Goal: Find specific page/section: Find specific page/section

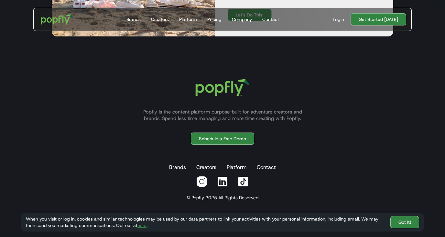
scroll to position [1956, 0]
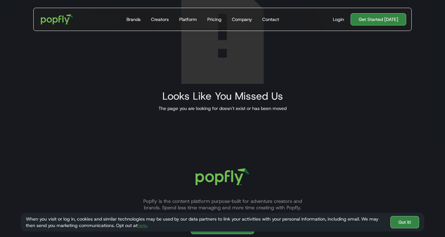
scroll to position [181, 0]
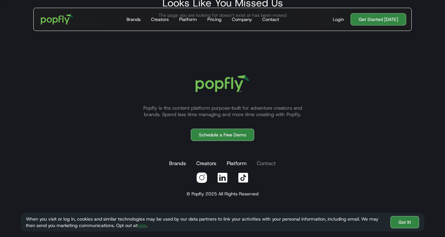
click at [271, 163] on link "Contact" at bounding box center [266, 163] width 22 height 13
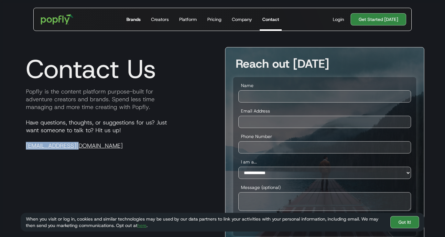
click at [136, 20] on div "Brands" at bounding box center [133, 19] width 14 height 6
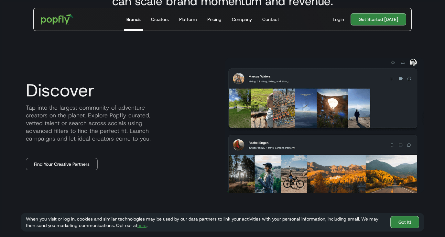
scroll to position [258, 0]
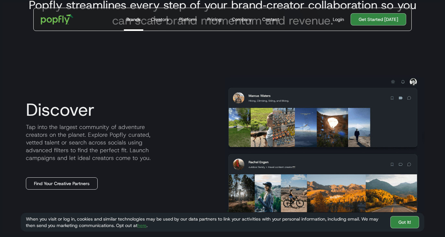
click at [71, 183] on link "Find Your Creative Partners" at bounding box center [62, 184] width 72 height 12
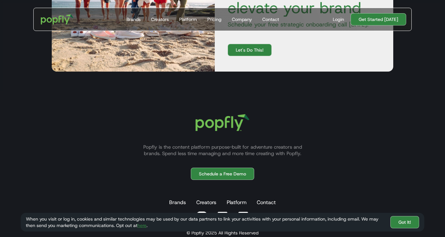
scroll to position [1416, 0]
